Goal: Task Accomplishment & Management: Manage account settings

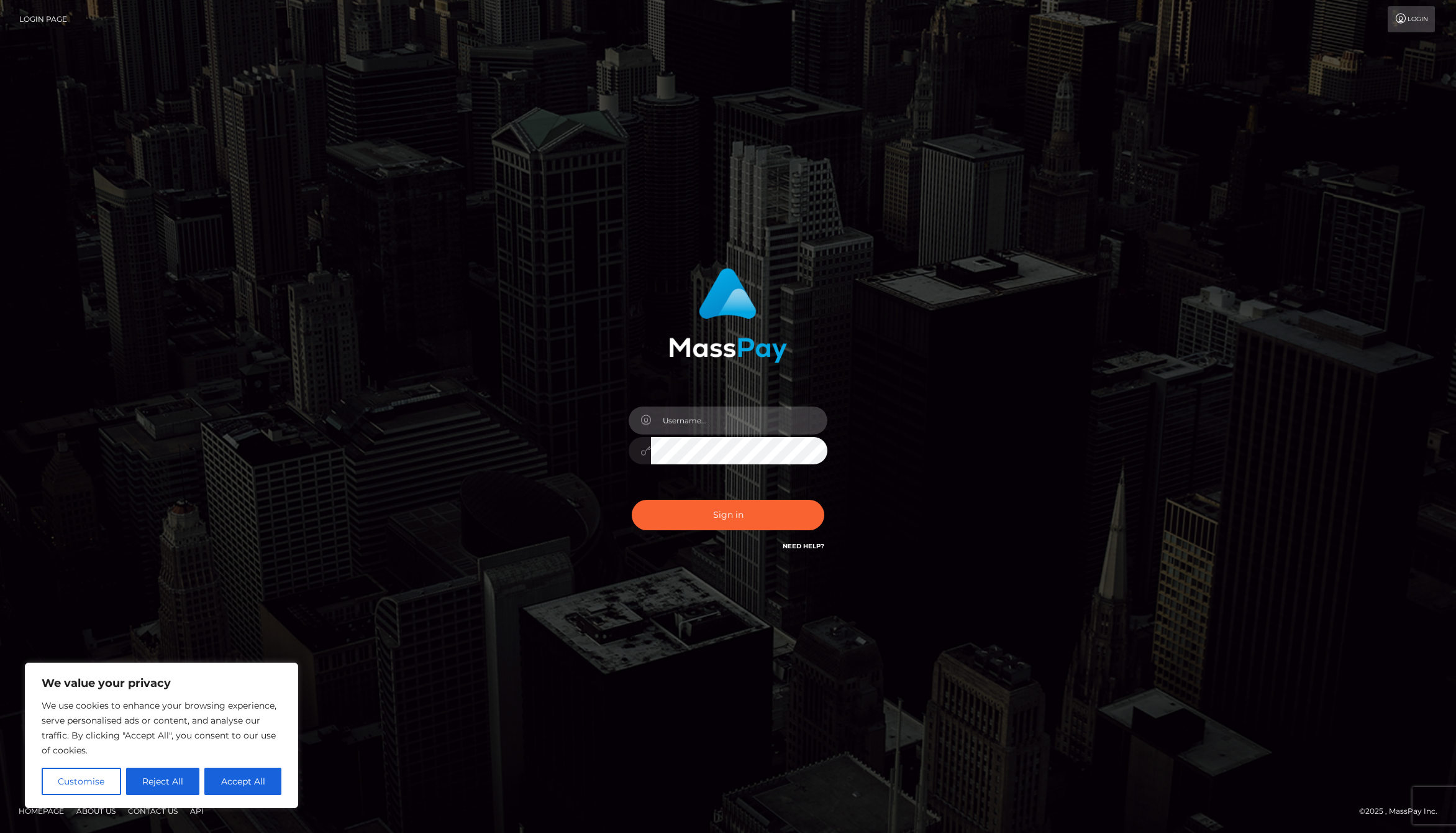
click at [741, 415] on input "text" at bounding box center [740, 420] width 177 height 28
click at [0, 832] on com-1password-button at bounding box center [0, 833] width 0 height 0
type input "jackson.whop"
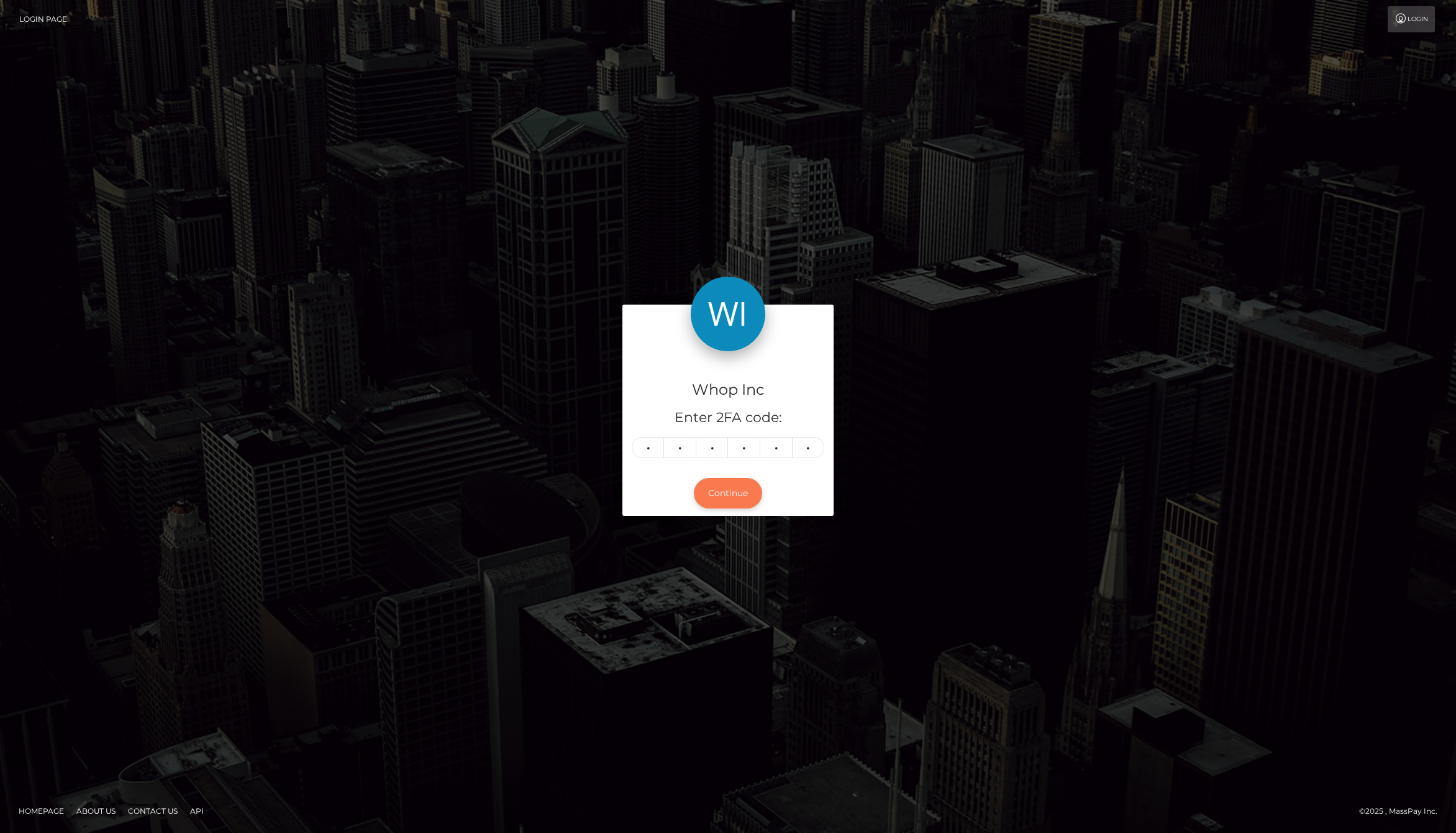
click at [736, 494] on button "Continue" at bounding box center [728, 493] width 68 height 30
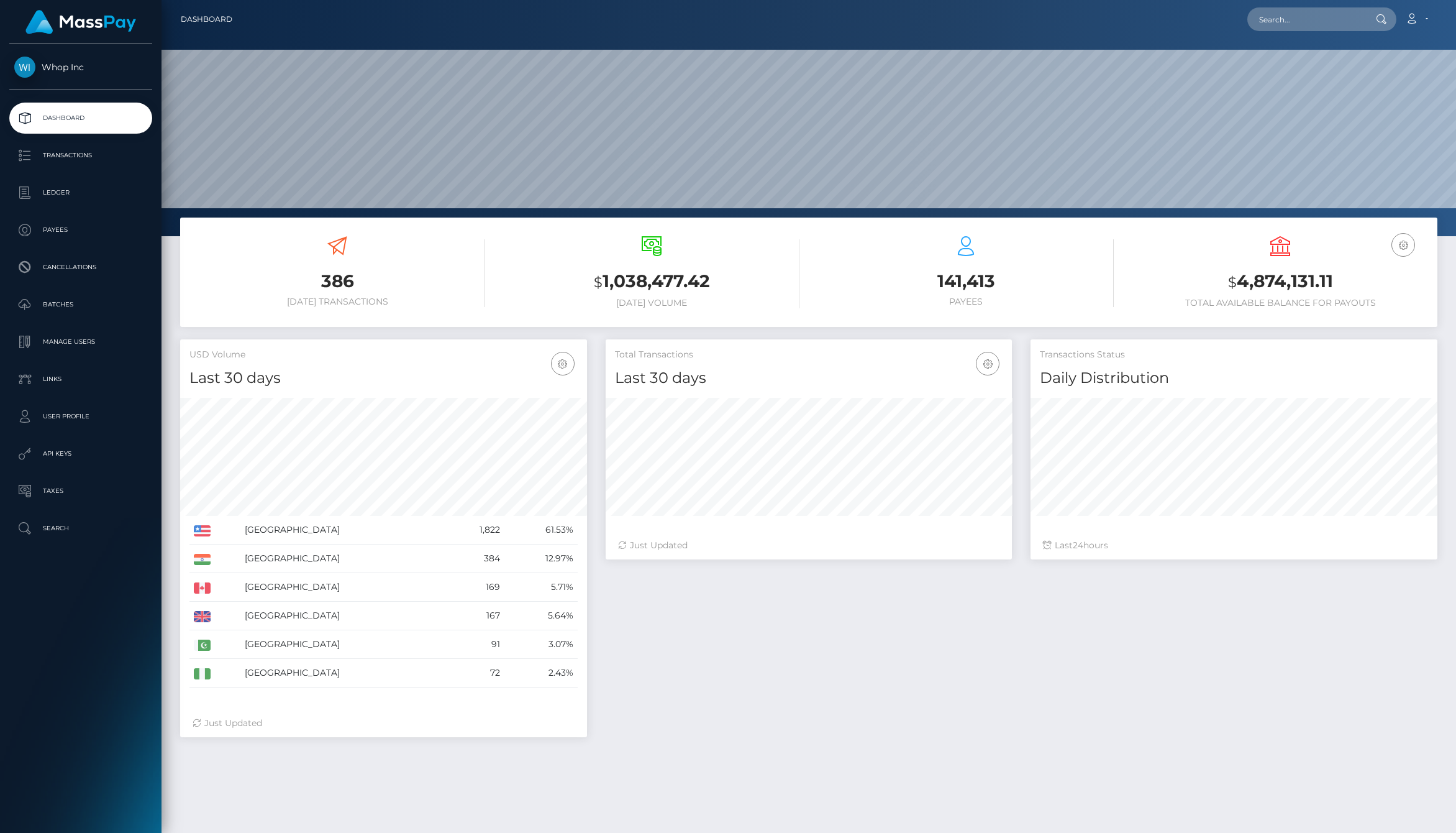
scroll to position [220, 407]
click at [726, 734] on div "Total Transactions Last 30 days Last 30 days Last 60 days Last 90 days 24" at bounding box center [1022, 544] width 850 height 410
